Goal: Communication & Community: Answer question/provide support

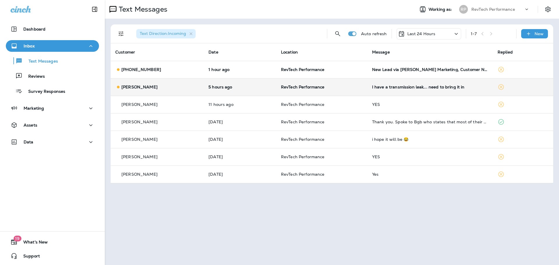
click at [433, 87] on div "I have a transmission leak... need to bring it in" at bounding box center [430, 87] width 116 height 5
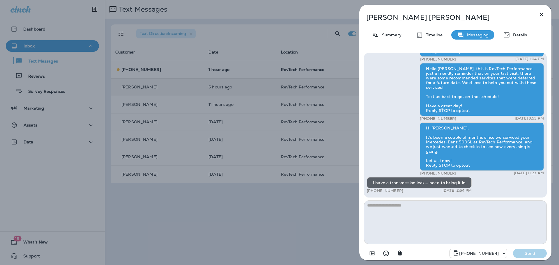
drag, startPoint x: 457, startPoint y: 221, endPoint x: 480, endPoint y: 190, distance: 38.7
click at [458, 221] on textarea at bounding box center [455, 223] width 183 height 44
type textarea "**********"
click at [536, 254] on p "Send" at bounding box center [530, 253] width 24 height 5
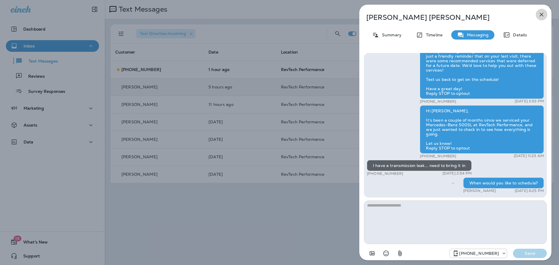
drag, startPoint x: 540, startPoint y: 14, endPoint x: 382, endPoint y: 142, distance: 203.9
click at [540, 14] on icon "button" at bounding box center [541, 14] width 7 height 7
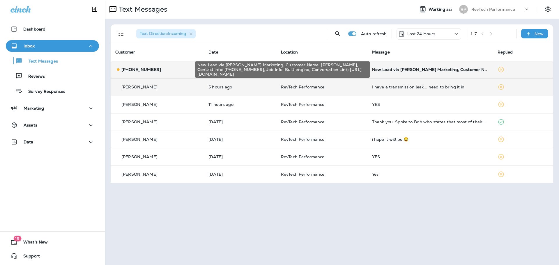
click at [396, 71] on div "New Lead via [PERSON_NAME] Marketing, Customer Name: [PERSON_NAME], Contact inf…" at bounding box center [430, 69] width 116 height 5
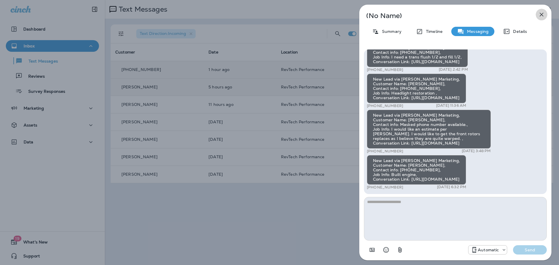
click at [542, 11] on icon "button" at bounding box center [541, 14] width 7 height 7
